Goal: Information Seeking & Learning: Learn about a topic

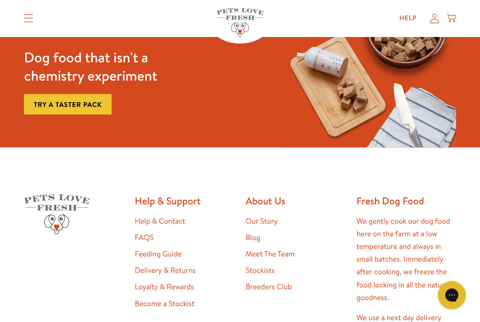
scroll to position [808, 0]
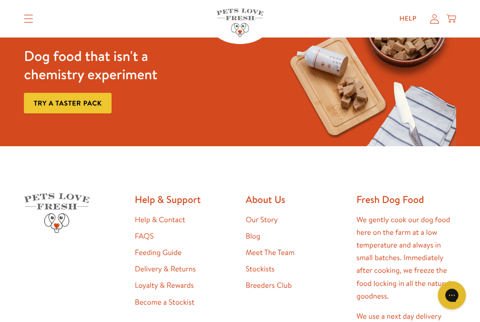
click at [258, 231] on link "Blog" at bounding box center [253, 236] width 15 height 10
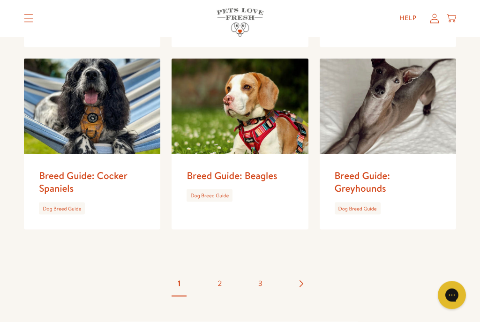
scroll to position [1408, 0]
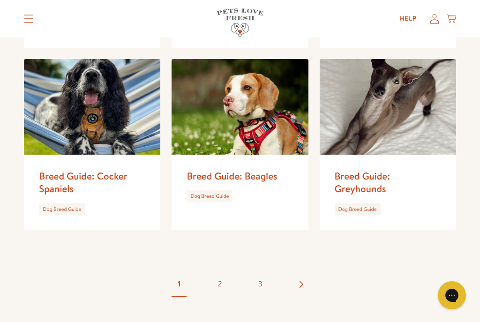
click at [224, 274] on link "2" at bounding box center [220, 284] width 33 height 33
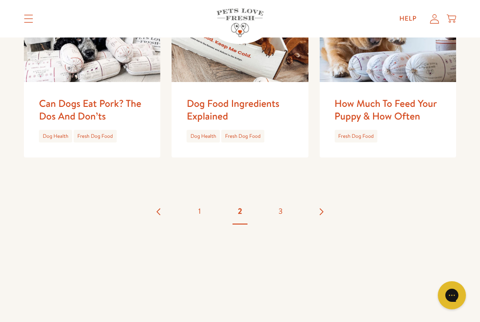
scroll to position [1468, 0]
click at [322, 209] on icon "Translation missing: en.general.pagination.next" at bounding box center [322, 212] width 4 height 7
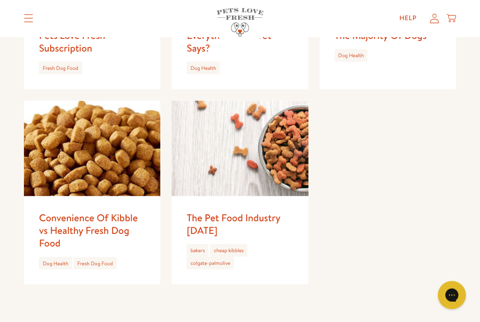
scroll to position [611, 0]
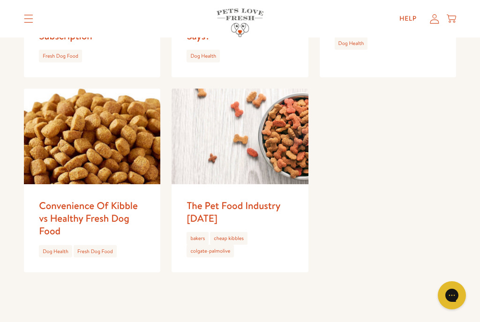
click at [269, 310] on link "2" at bounding box center [260, 326] width 33 height 33
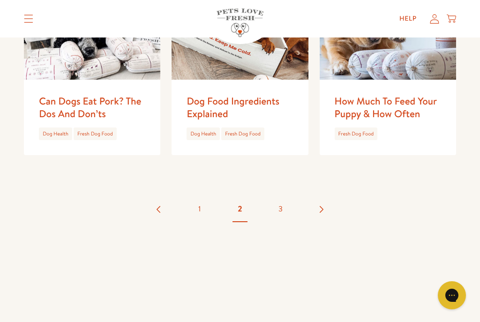
scroll to position [1470, 0]
click at [317, 194] on link "Translation missing: en.general.pagination.next" at bounding box center [321, 209] width 33 height 33
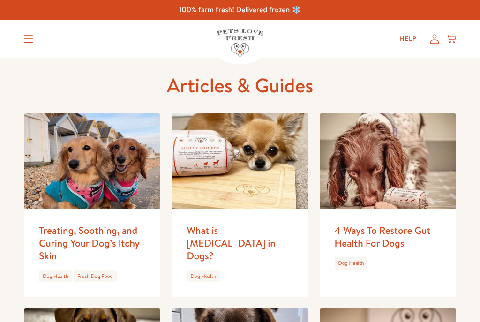
click at [108, 180] on img at bounding box center [92, 161] width 136 height 96
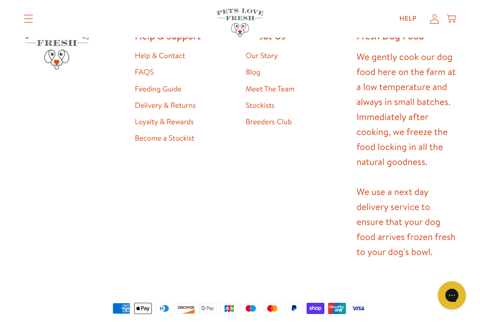
scroll to position [4593, 0]
